Goal: Register for event/course

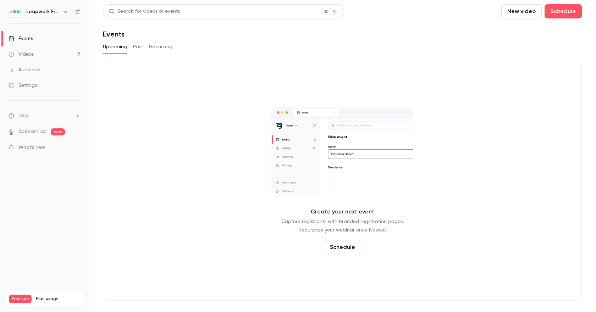
click at [63, 12] on icon "button" at bounding box center [65, 12] width 6 height 6
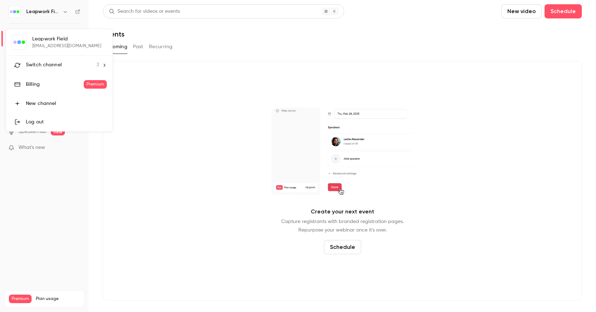
click at [65, 61] on div "Switch channel 3" at bounding box center [62, 64] width 73 height 7
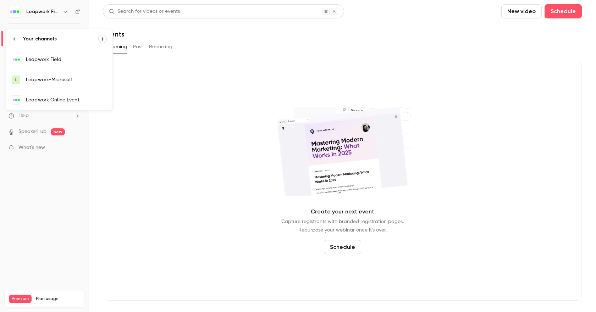
click at [68, 100] on div "Leapwork Online Event" at bounding box center [66, 100] width 81 height 7
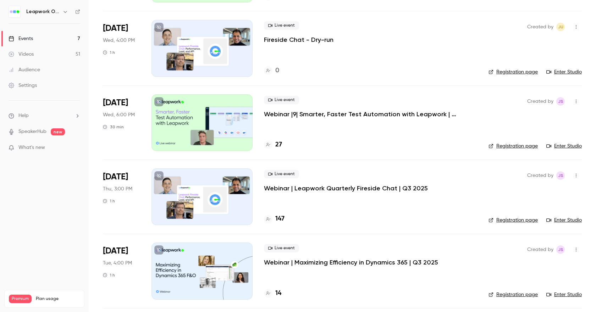
scroll to position [117, 0]
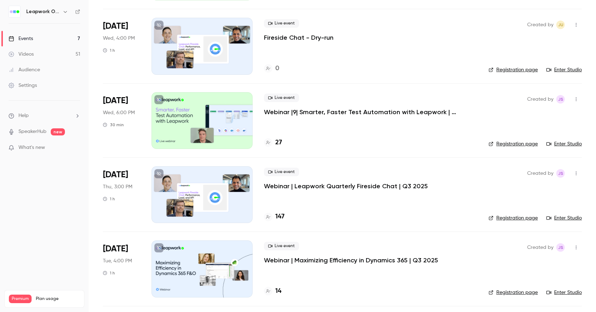
click at [573, 173] on icon "button" at bounding box center [576, 173] width 6 height 5
click at [507, 167] on div at bounding box center [298, 156] width 596 height 312
click at [237, 179] on div at bounding box center [202, 194] width 101 height 57
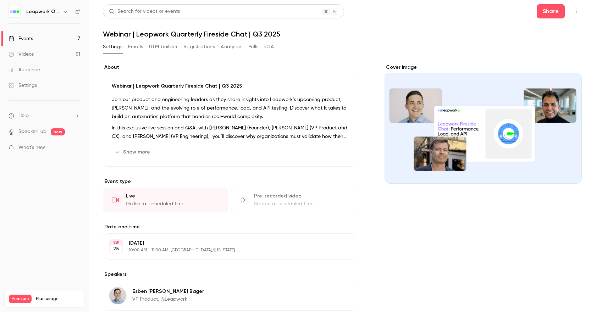
click at [573, 11] on icon "button" at bounding box center [576, 11] width 6 height 5
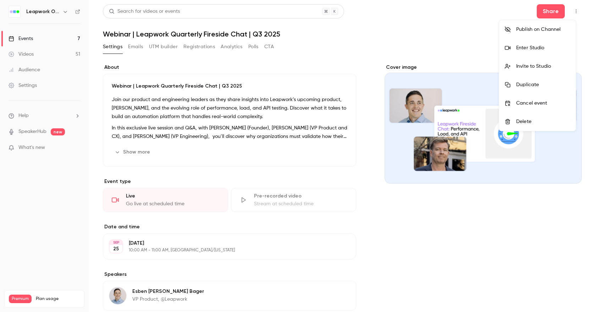
click at [117, 153] on div at bounding box center [298, 156] width 596 height 312
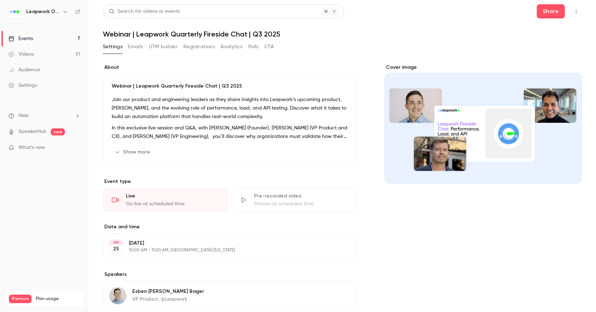
click at [115, 151] on icon "button" at bounding box center [118, 152] width 6 height 6
